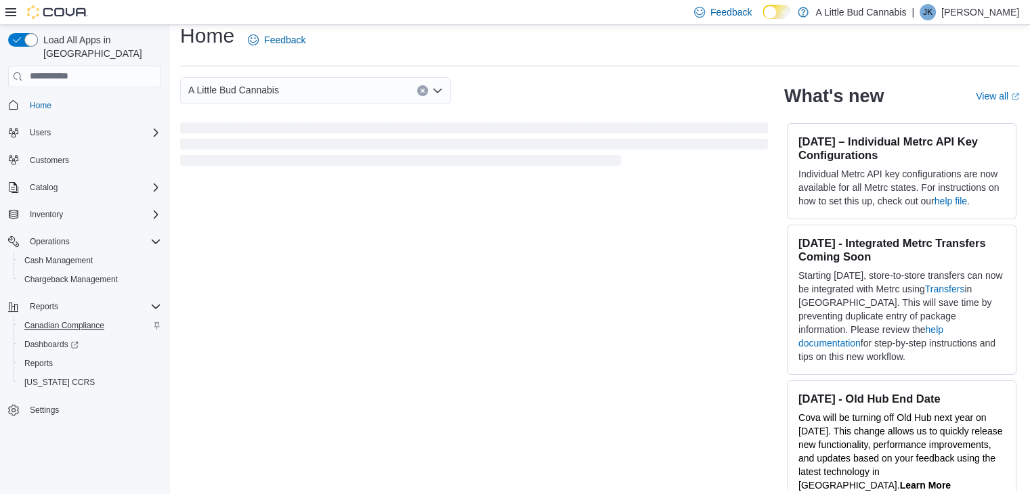
scroll to position [21, 0]
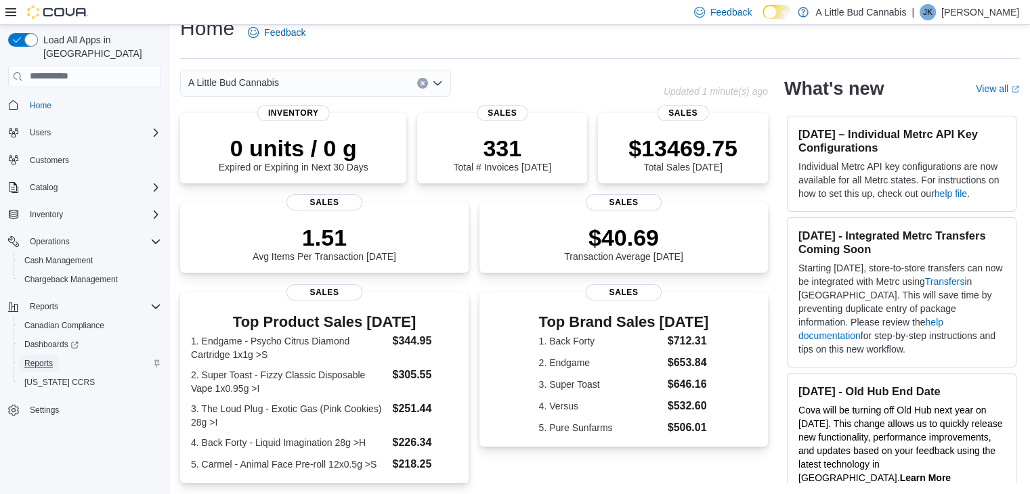
drag, startPoint x: 55, startPoint y: 351, endPoint x: 114, endPoint y: 343, distance: 59.5
click at [53, 355] on link "Reports" at bounding box center [38, 363] width 39 height 16
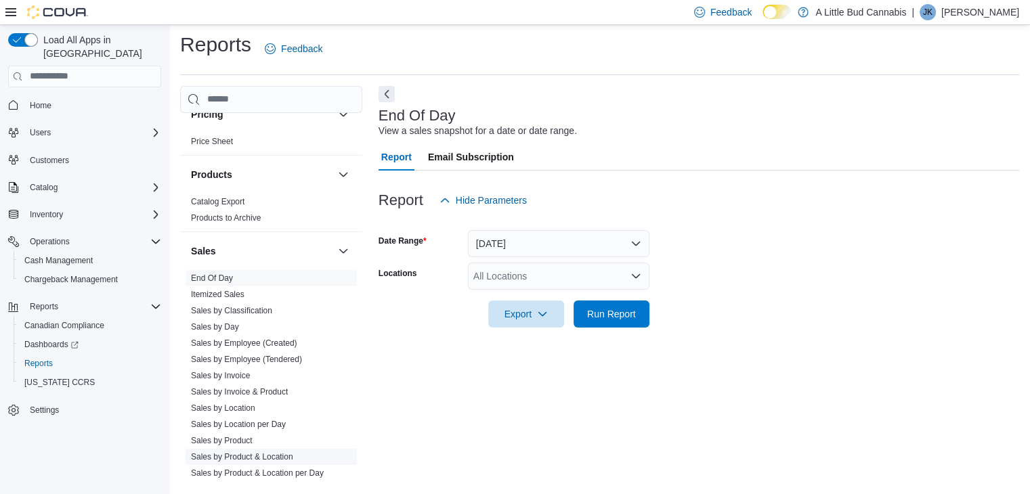
scroll to position [1083, 0]
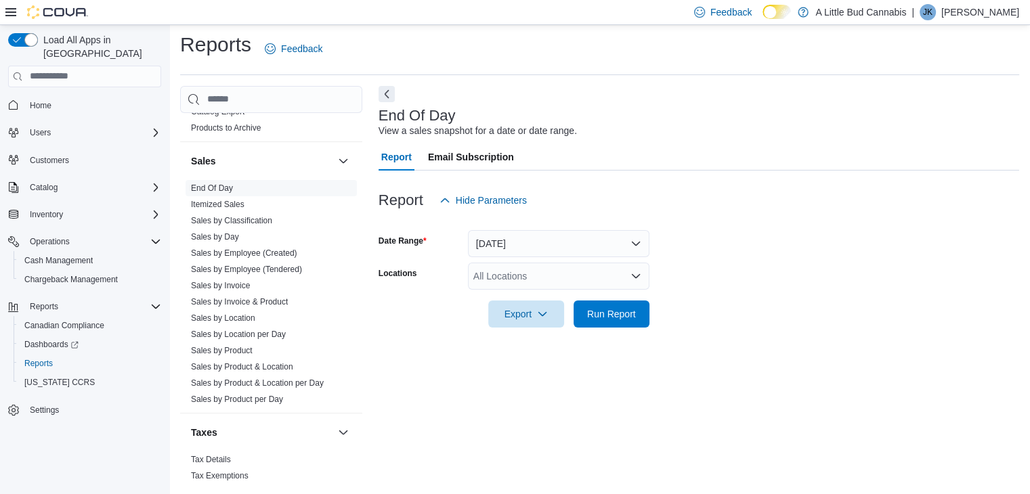
click at [569, 273] on div "All Locations" at bounding box center [558, 276] width 181 height 27
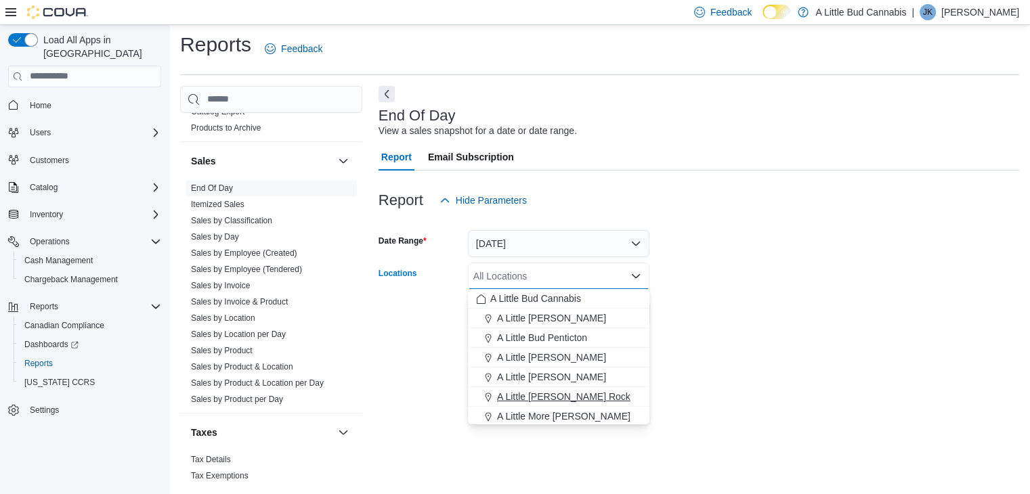
click at [567, 395] on span "A Little Bud White Rock" at bounding box center [563, 397] width 133 height 14
click at [890, 288] on form "Date Range Today Locations A Little Bud White Rock Combo box. Selected. A Littl…" at bounding box center [698, 271] width 640 height 114
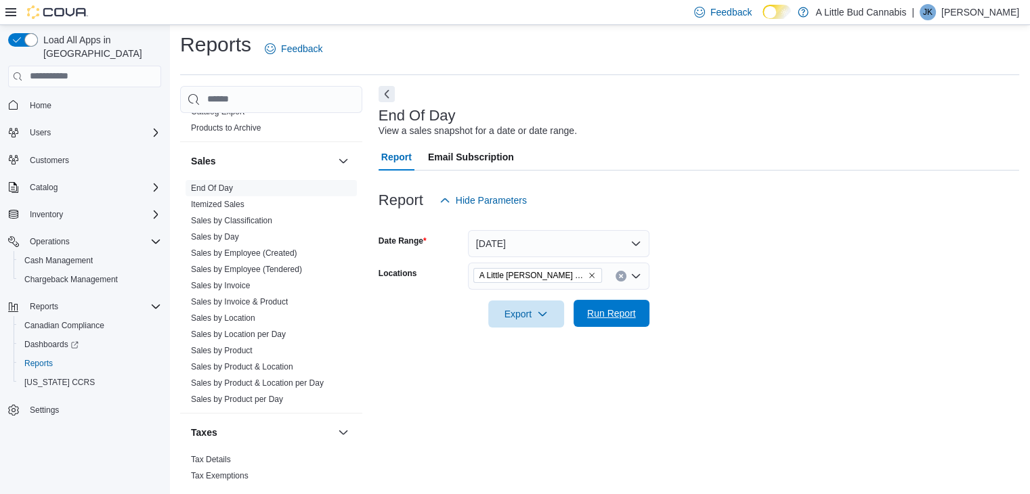
click at [599, 310] on span "Run Report" at bounding box center [611, 314] width 49 height 14
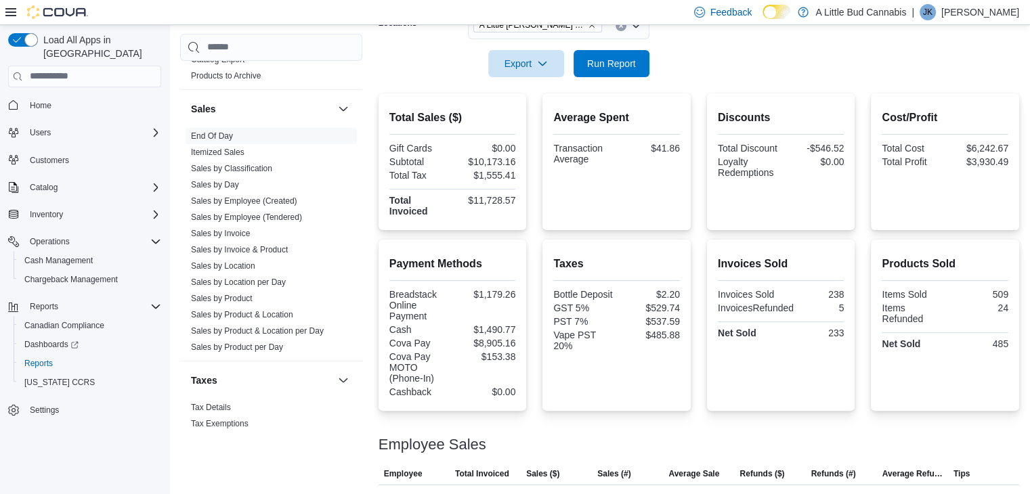
scroll to position [233, 0]
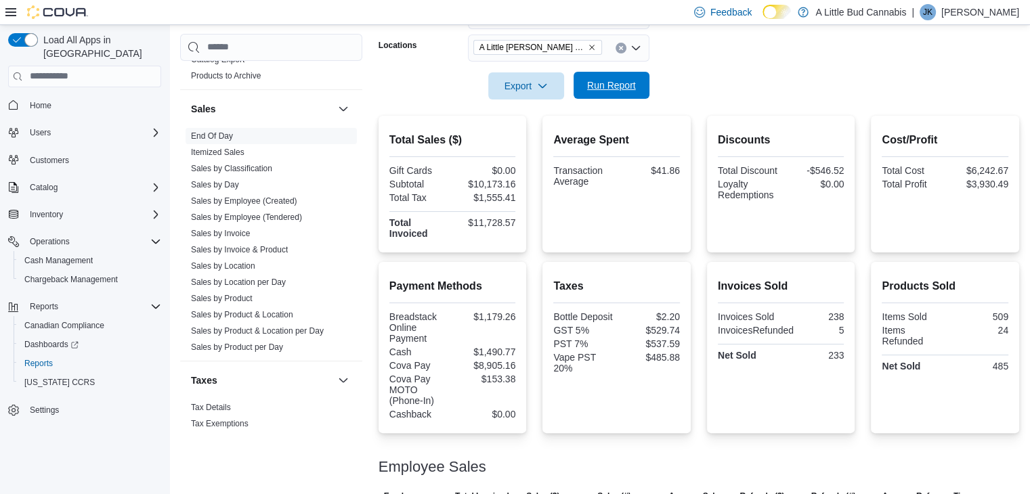
drag, startPoint x: 609, startPoint y: 90, endPoint x: 643, endPoint y: 106, distance: 36.9
click at [609, 90] on span "Run Report" at bounding box center [611, 86] width 49 height 14
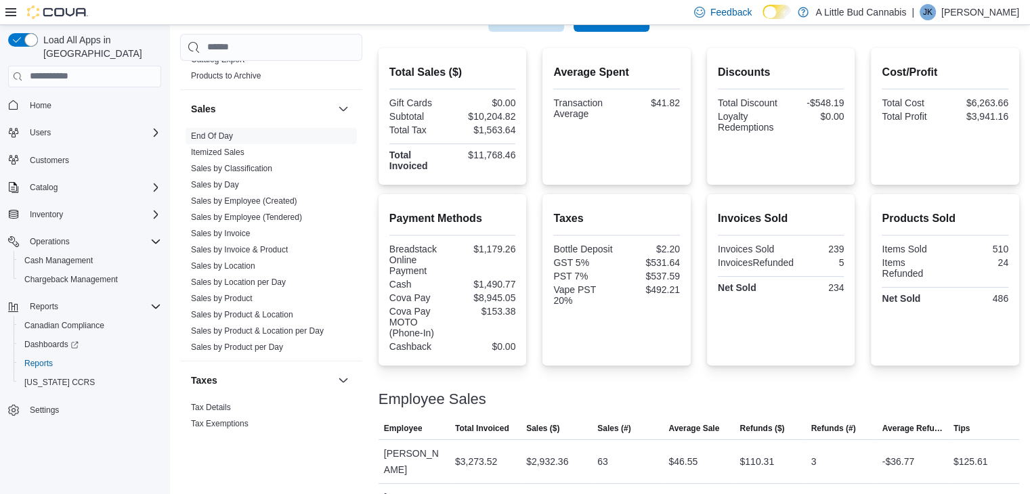
scroll to position [165, 0]
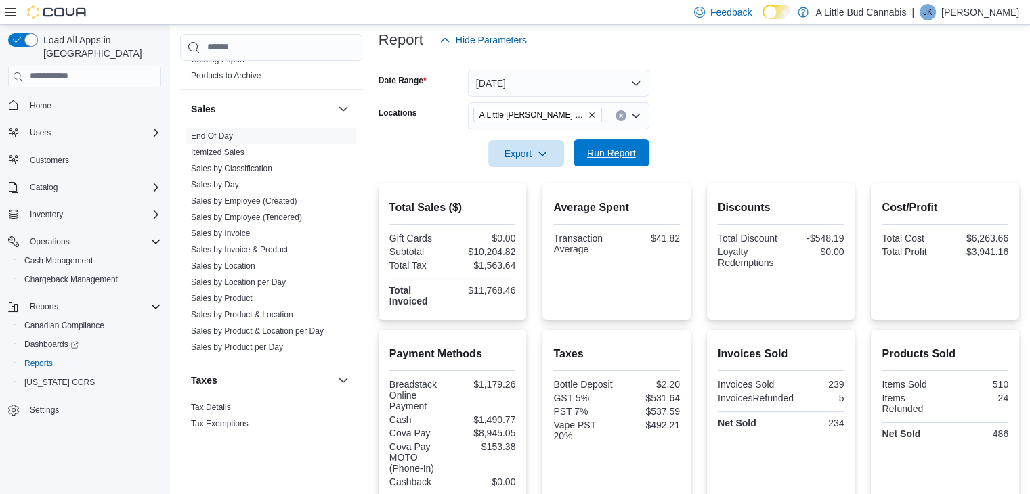
click at [605, 148] on span "Run Report" at bounding box center [611, 153] width 49 height 14
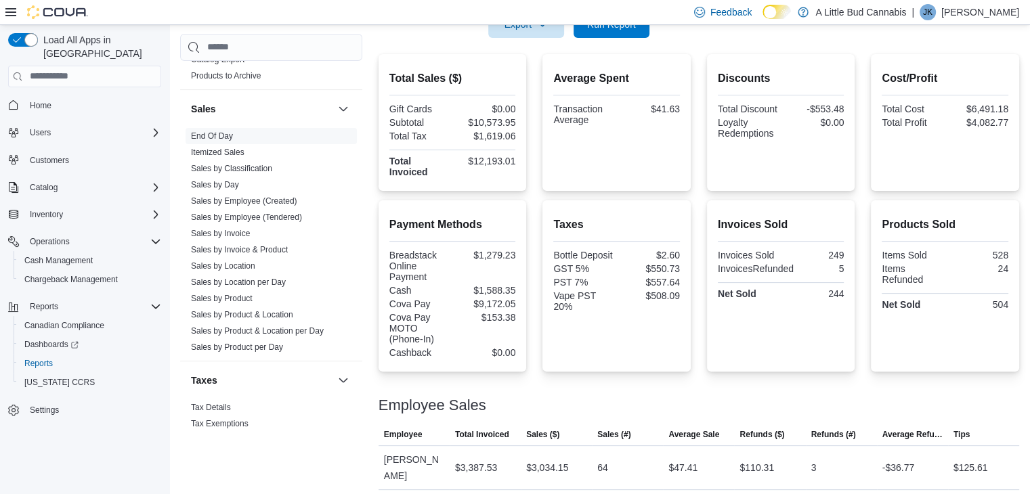
scroll to position [233, 0]
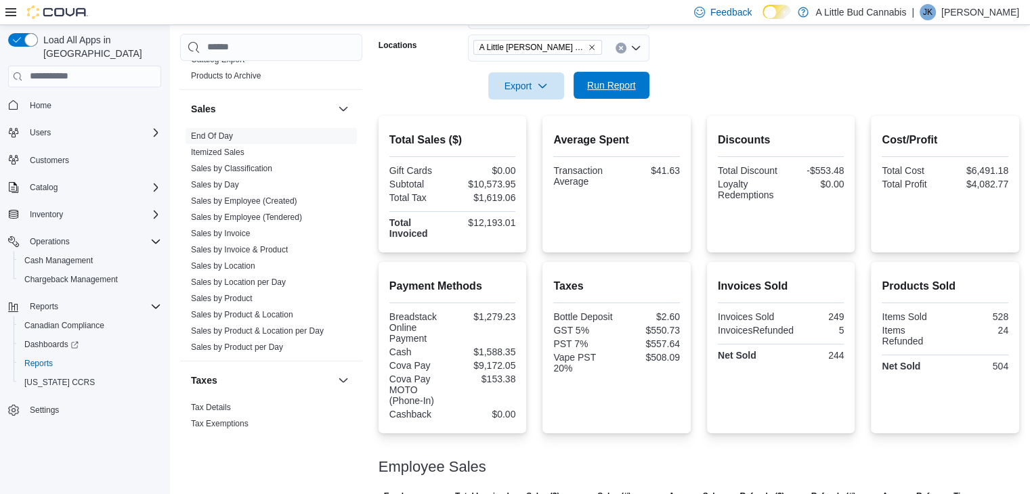
click at [626, 83] on span "Run Report" at bounding box center [611, 86] width 49 height 14
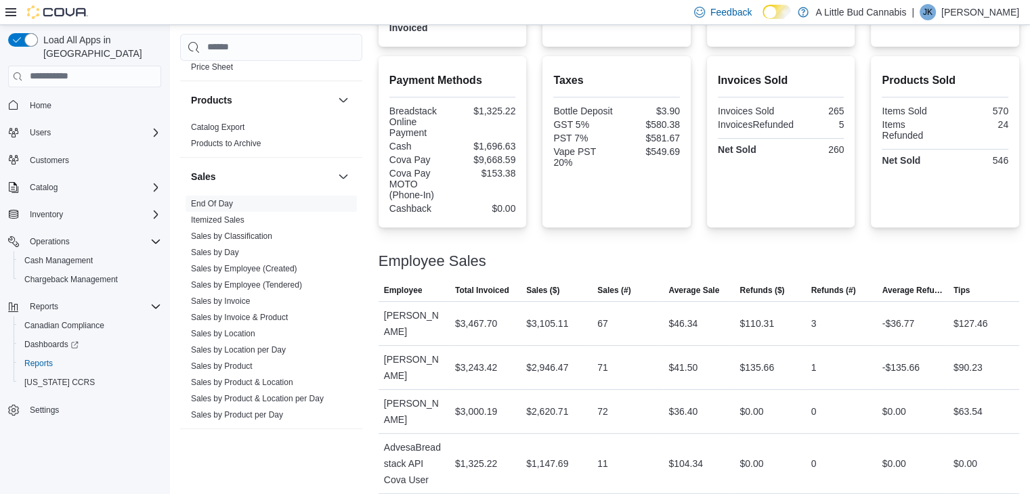
scroll to position [504, 0]
